Goal: Task Accomplishment & Management: Manage account settings

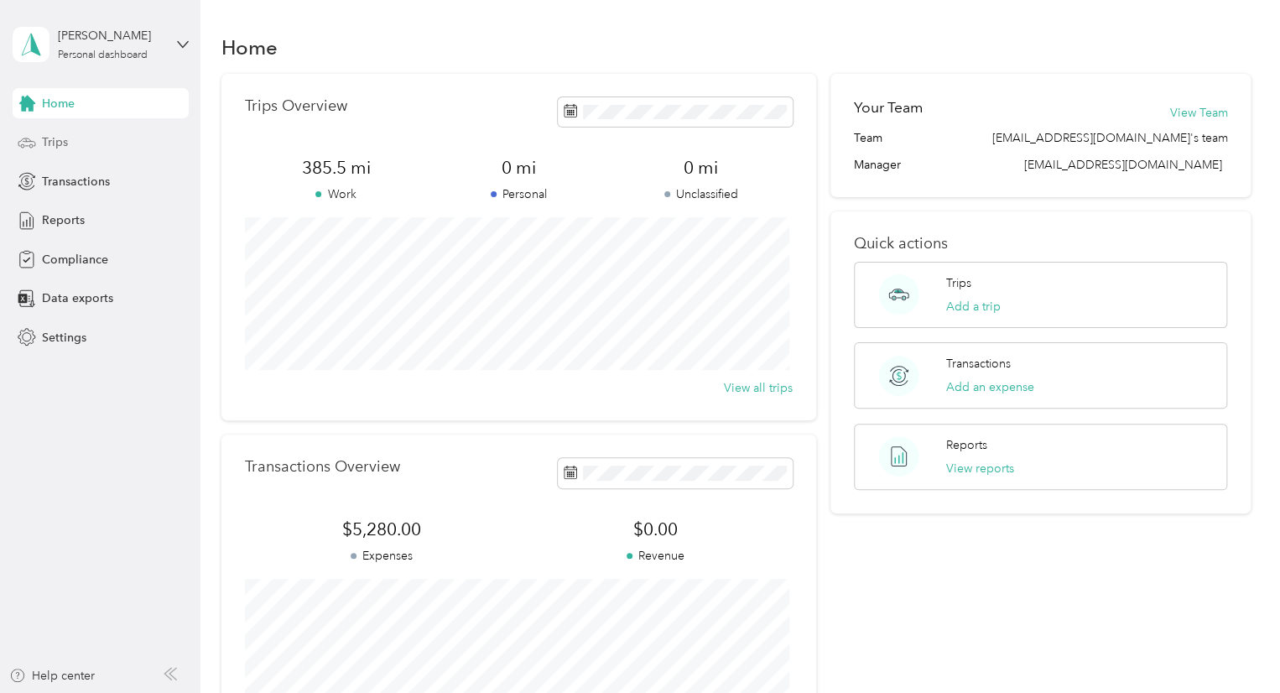
click at [60, 141] on span "Trips" at bounding box center [55, 142] width 26 height 18
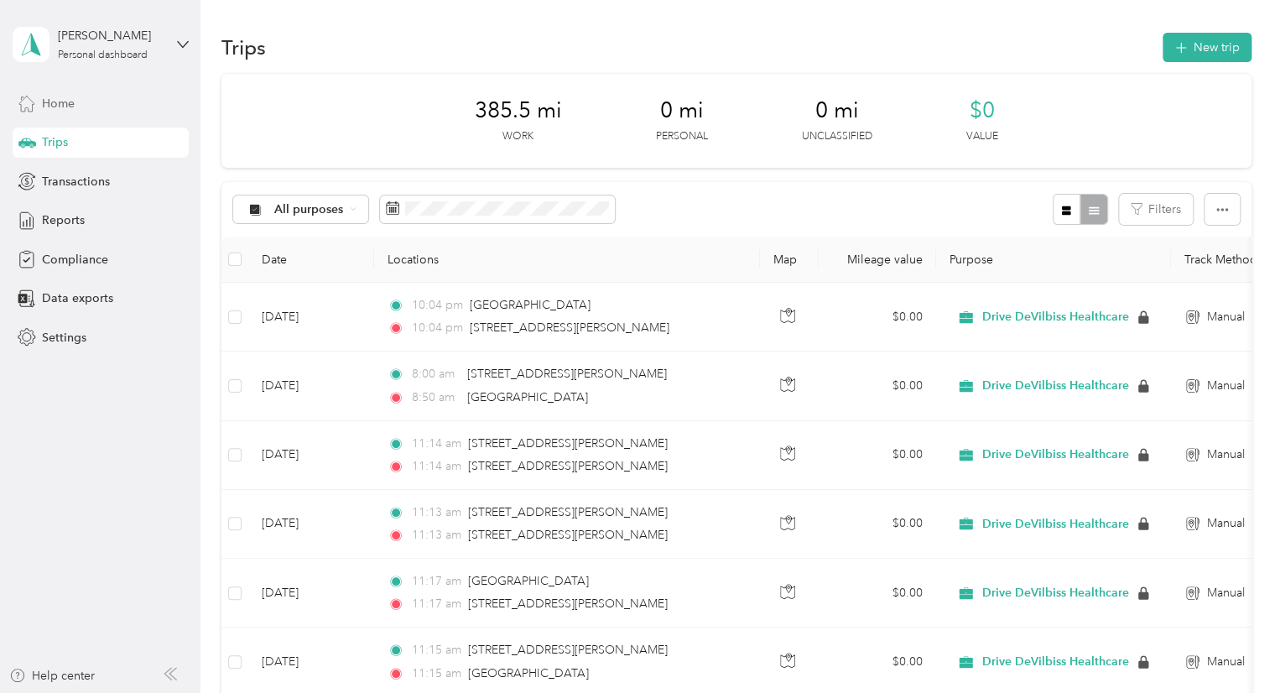
click at [61, 103] on span "Home" at bounding box center [58, 104] width 33 height 18
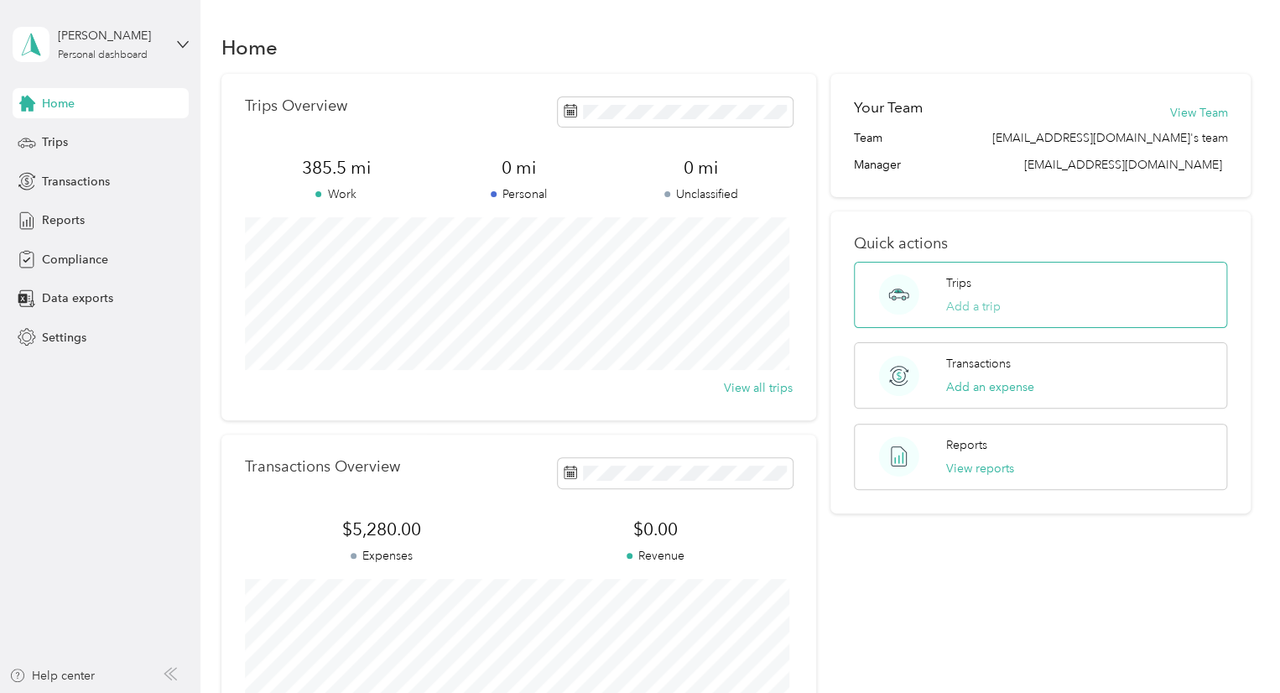
click at [983, 311] on button "Add a trip" at bounding box center [973, 307] width 55 height 18
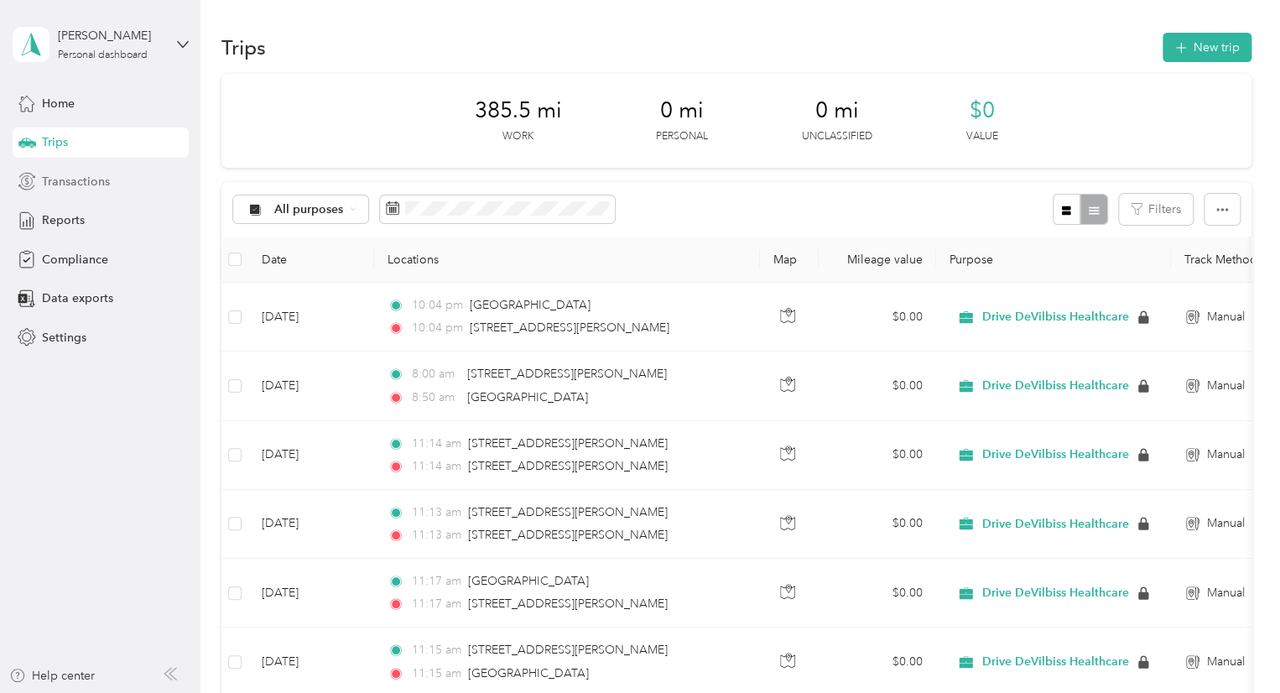
click at [55, 185] on span "Transactions" at bounding box center [76, 182] width 68 height 18
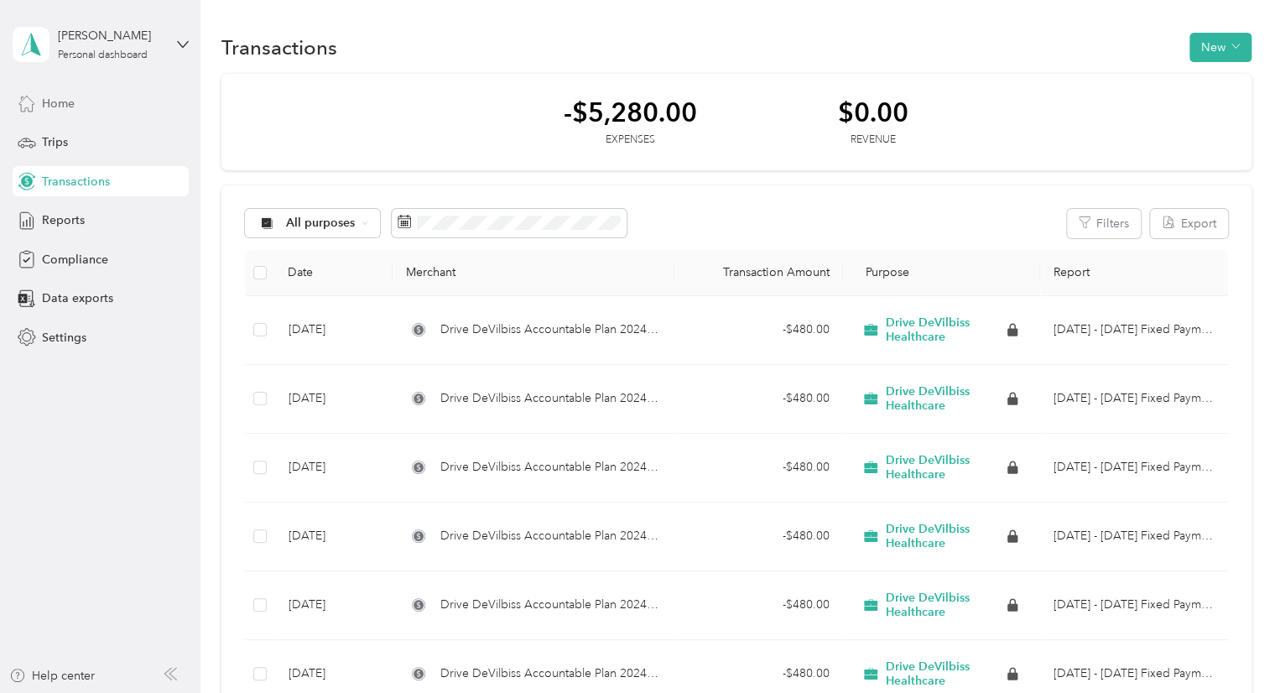
click at [59, 106] on span "Home" at bounding box center [58, 104] width 33 height 18
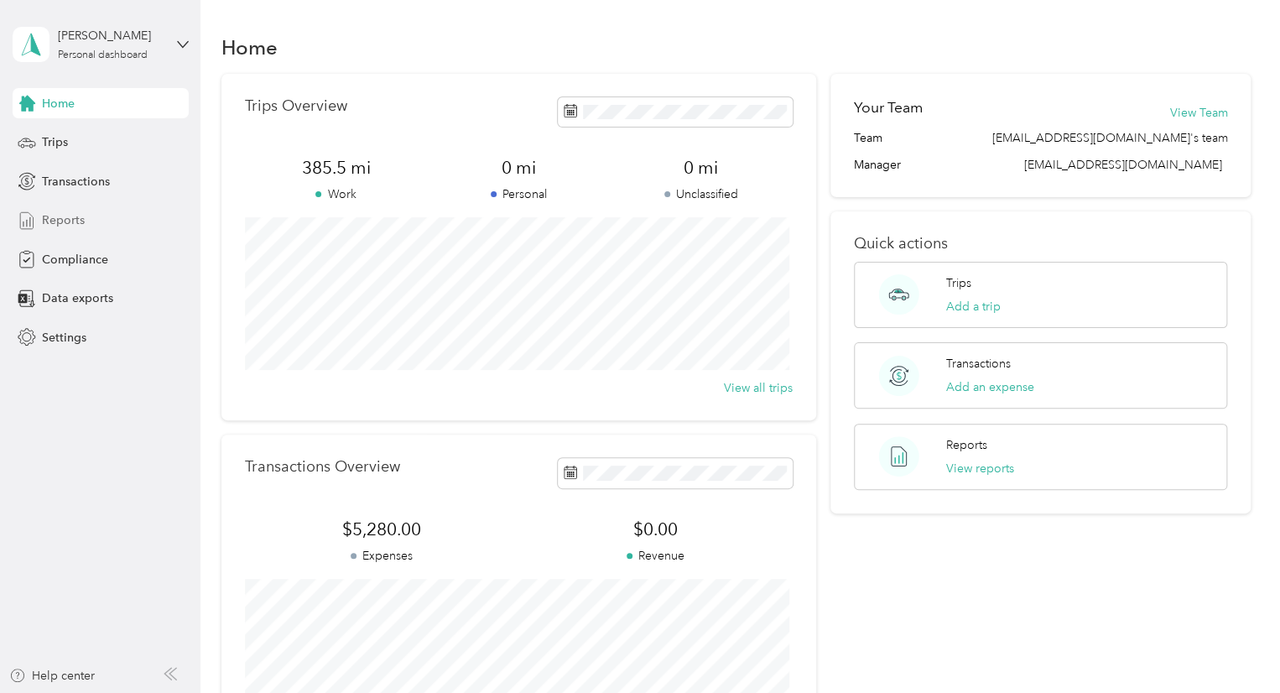
click at [65, 217] on span "Reports" at bounding box center [63, 220] width 43 height 18
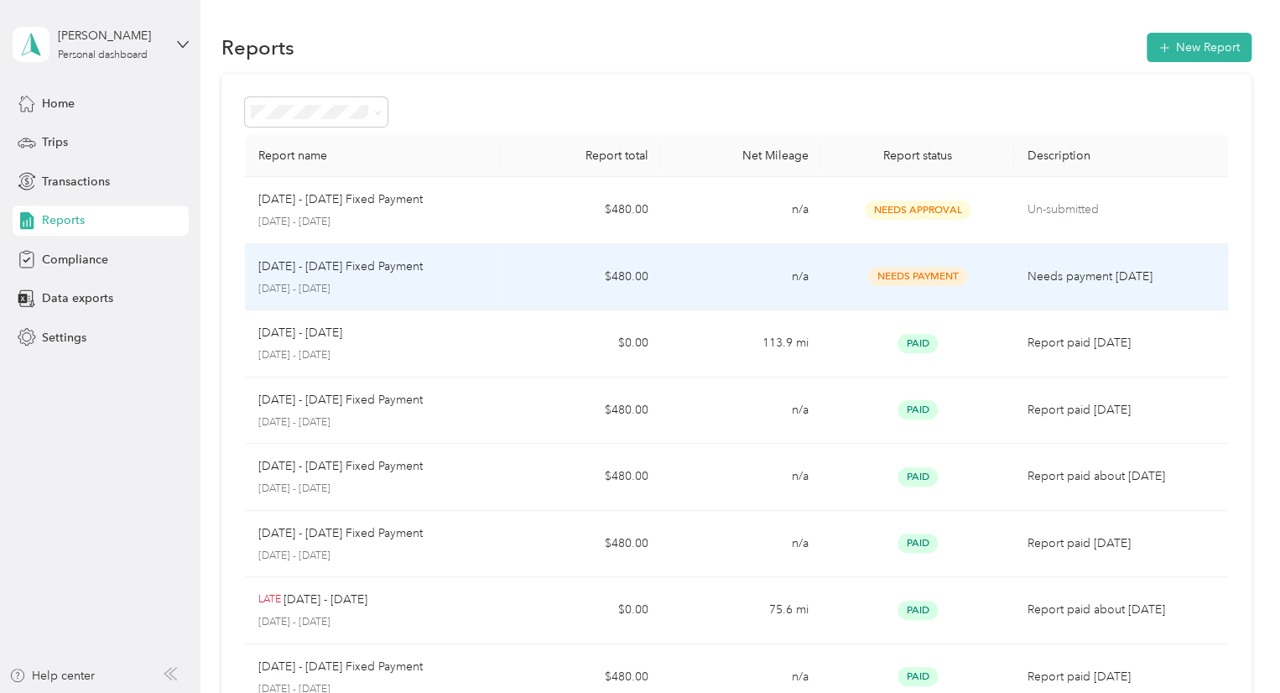
click at [339, 263] on p "[DATE] - [DATE] Fixed Payment" at bounding box center [340, 267] width 164 height 18
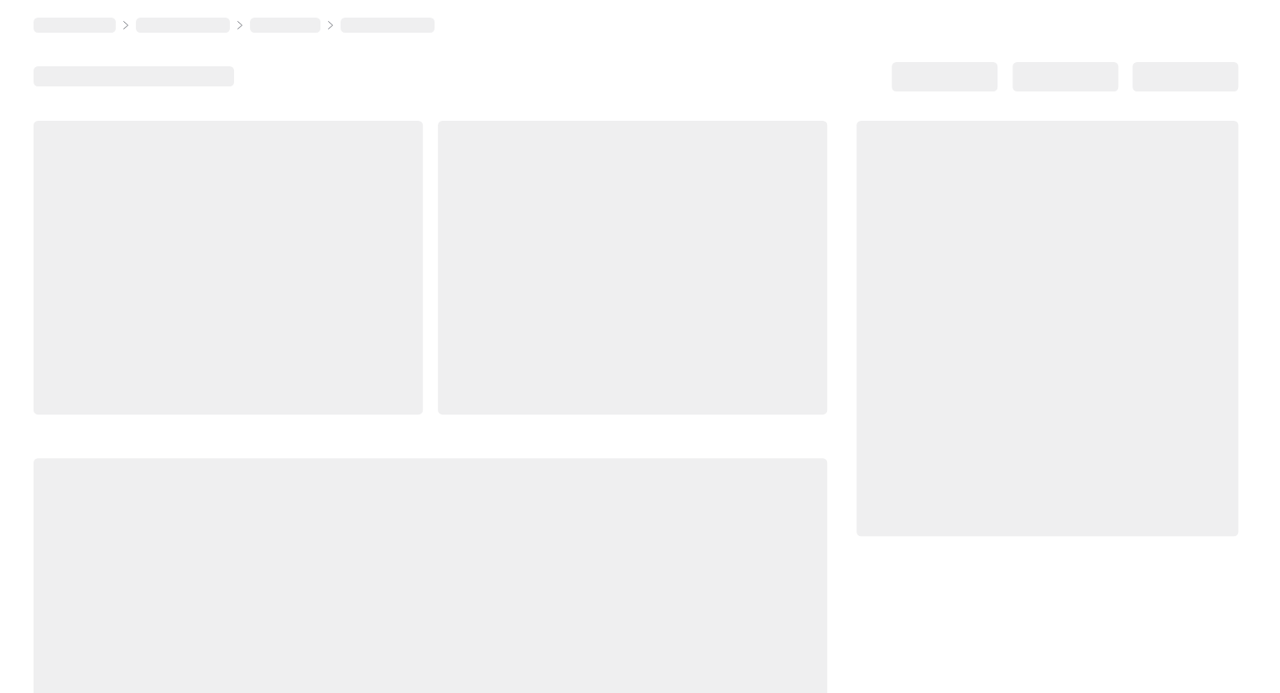
click at [339, 263] on div at bounding box center [228, 268] width 389 height 294
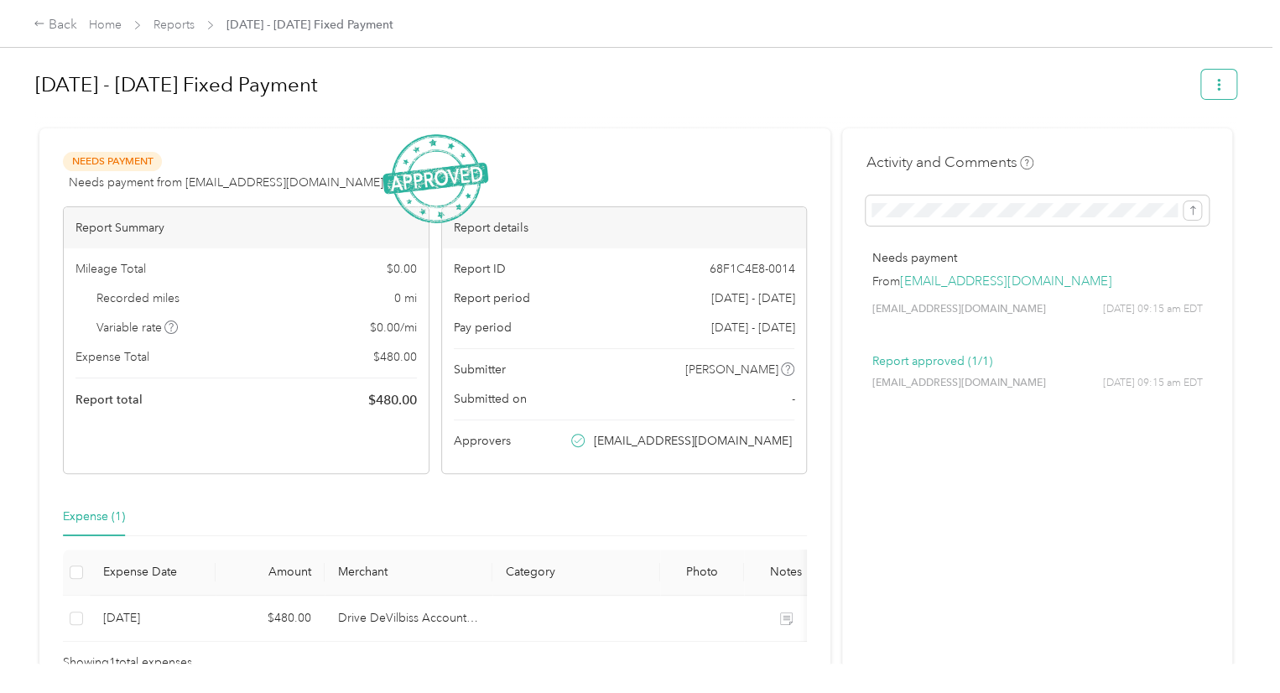
click at [1222, 88] on button "button" at bounding box center [1218, 84] width 35 height 29
click at [1255, 328] on div "[DATE] - [DATE] Fixed Payment Needs Payment Needs payment from [EMAIL_ADDRESS][…" at bounding box center [636, 332] width 1272 height 664
click at [56, 23] on div "Back" at bounding box center [56, 25] width 44 height 20
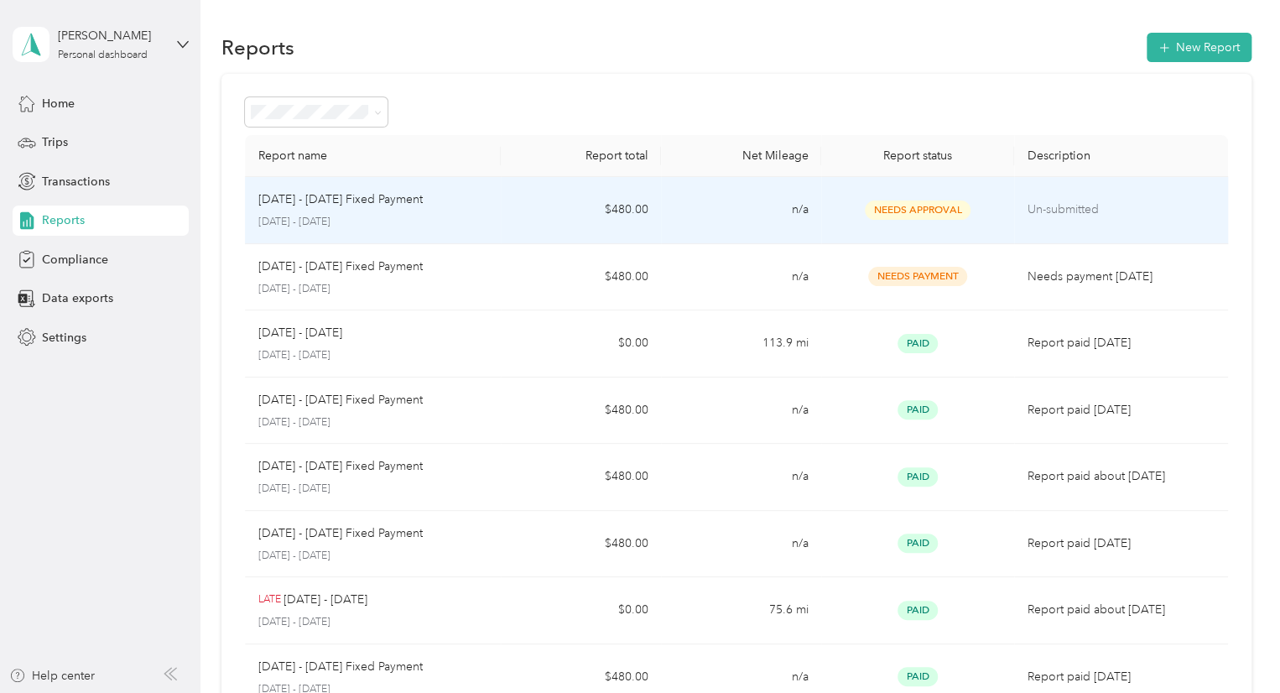
click at [286, 217] on p "[DATE] - [DATE]" at bounding box center [373, 222] width 230 height 15
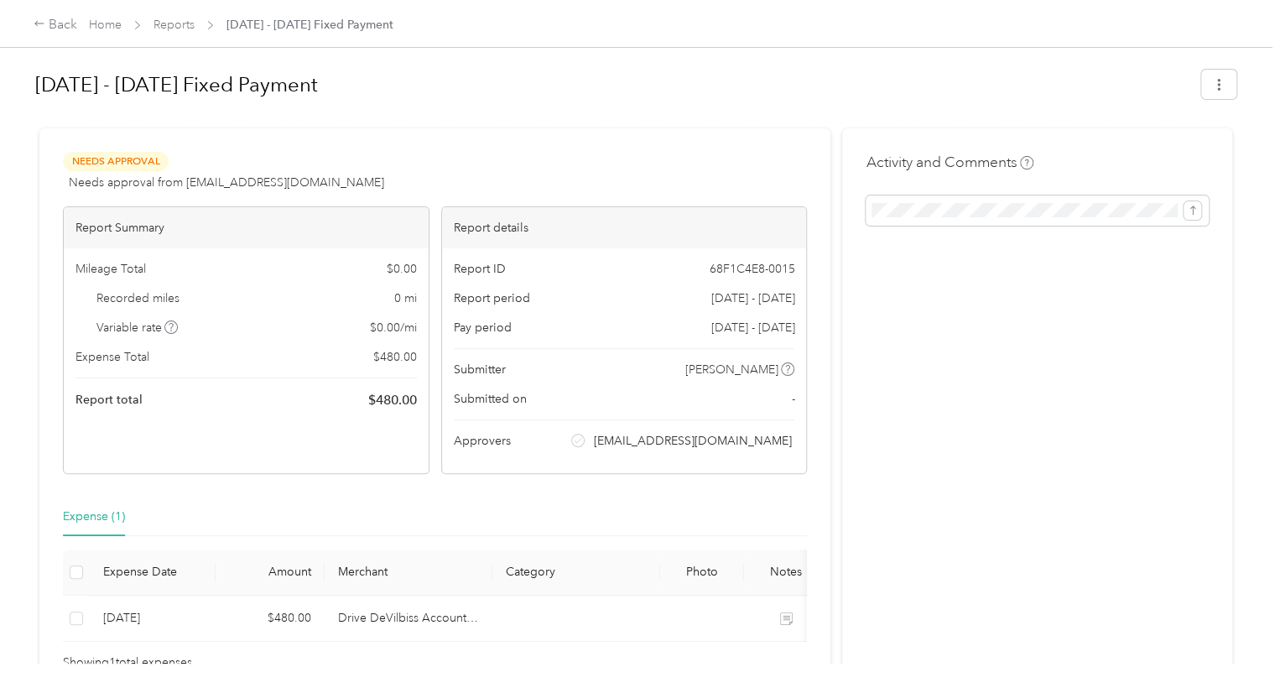
click at [945, 168] on h4 "Activity and Comments" at bounding box center [950, 162] width 168 height 21
click at [59, 21] on div "Back" at bounding box center [56, 25] width 44 height 20
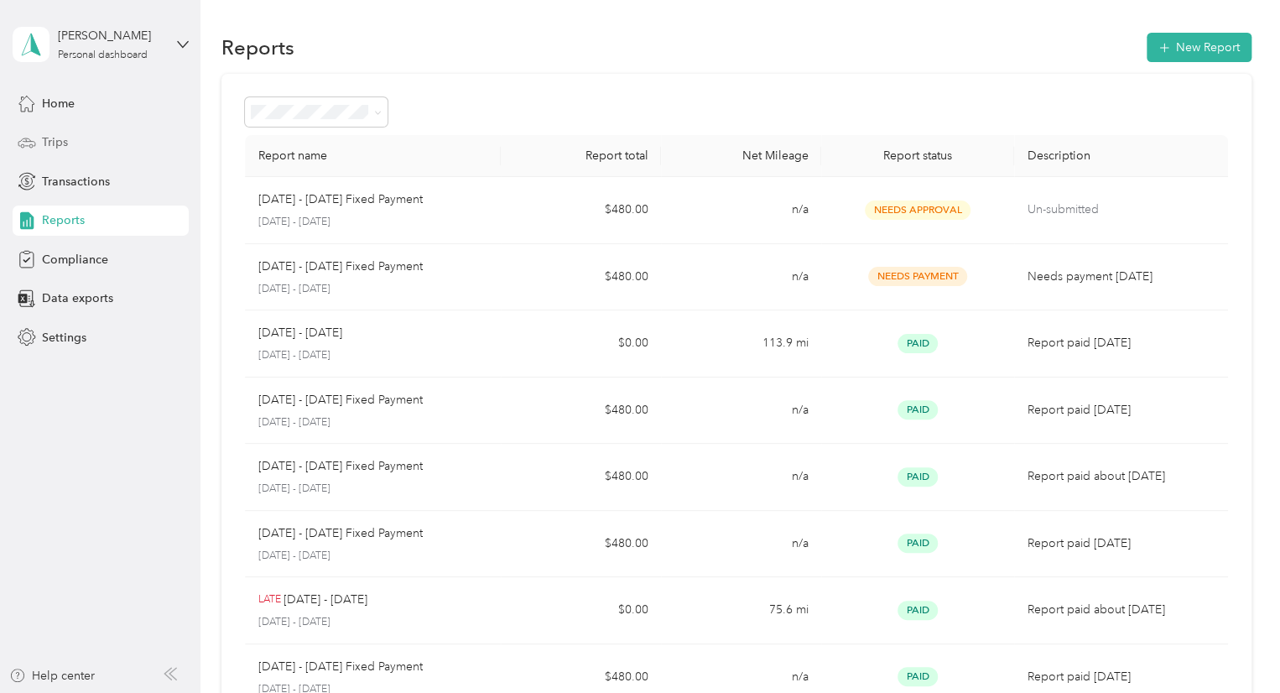
click at [57, 141] on span "Trips" at bounding box center [55, 142] width 26 height 18
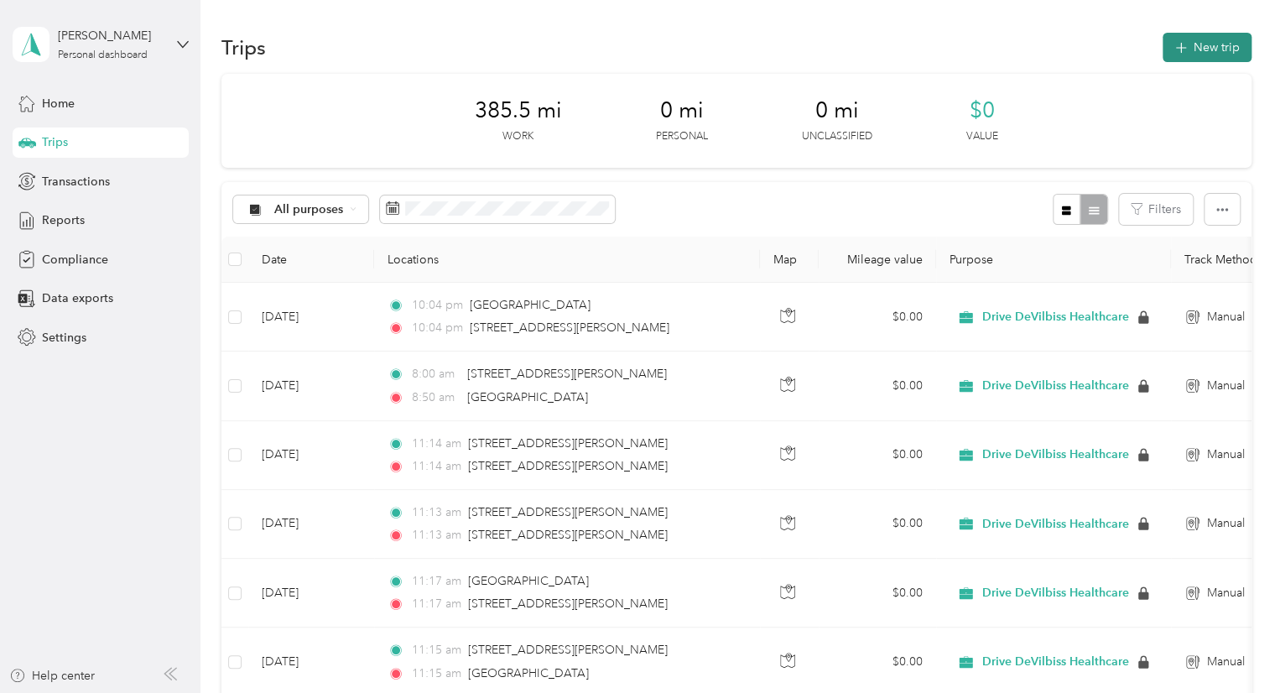
click at [1211, 50] on button "New trip" at bounding box center [1207, 47] width 89 height 29
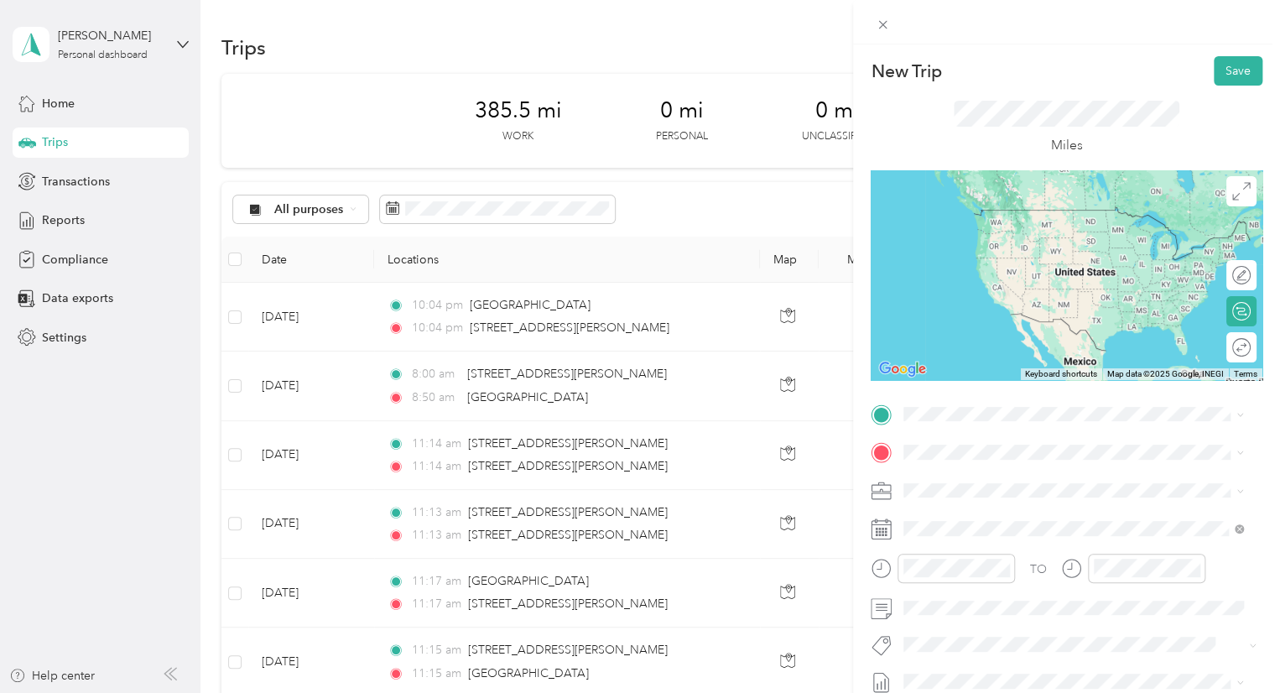
click at [1003, 473] on span "[STREET_ADDRESS][PERSON_NAME][US_STATE]" at bounding box center [1065, 465] width 261 height 15
